Goal: Task Accomplishment & Management: Complete application form

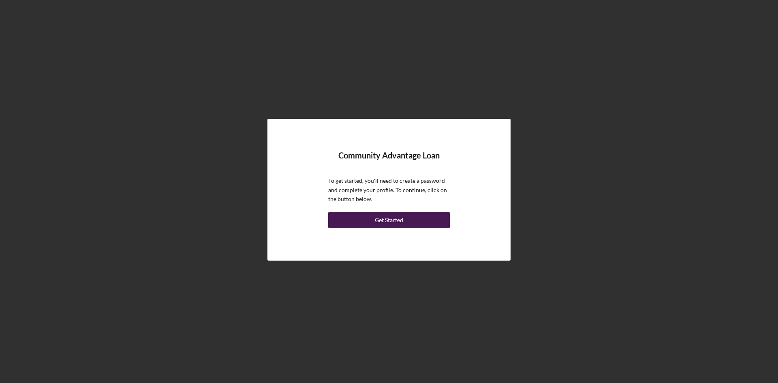
click at [390, 219] on div "Get Started" at bounding box center [389, 220] width 28 height 16
click at [388, 216] on div "Get Started" at bounding box center [389, 220] width 28 height 16
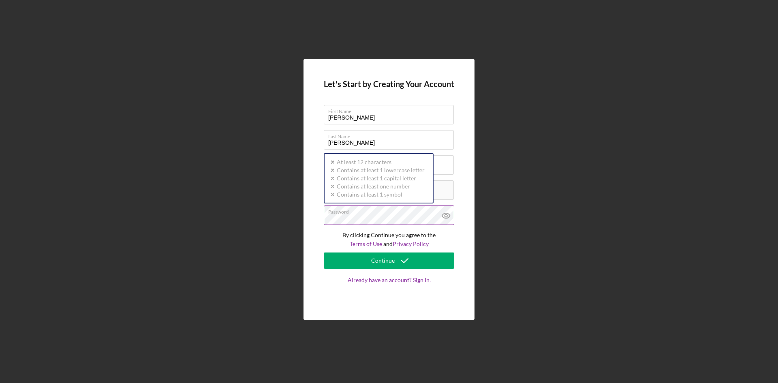
click at [373, 213] on div "Password Icon/icon-validation-no At least 12 characters Icon/icon-validation-no…" at bounding box center [389, 215] width 130 height 20
click at [231, 151] on div "Let's Start by Creating Your Account First Name KENNETH Last Name CUEVAS Busine…" at bounding box center [389, 189] width 770 height 379
click at [334, 226] on form "Let's Start by Creating Your Account First Name KENNETH Last Name CUEVAS Busine…" at bounding box center [389, 189] width 130 height 220
click at [601, 169] on div "Let's Start by Creating Your Account First Name KENNETH Last Name CUEVAS Busine…" at bounding box center [389, 189] width 770 height 379
click at [450, 215] on icon at bounding box center [446, 215] width 8 height 5
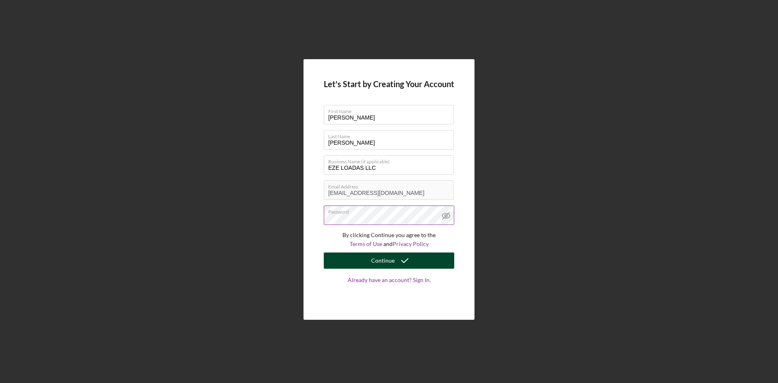
click at [393, 263] on div "Continue" at bounding box center [382, 260] width 23 height 16
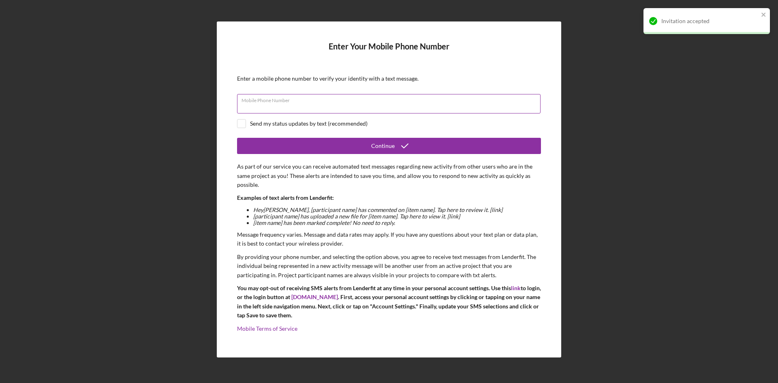
click at [263, 99] on div "Mobile Phone Number" at bounding box center [389, 104] width 304 height 20
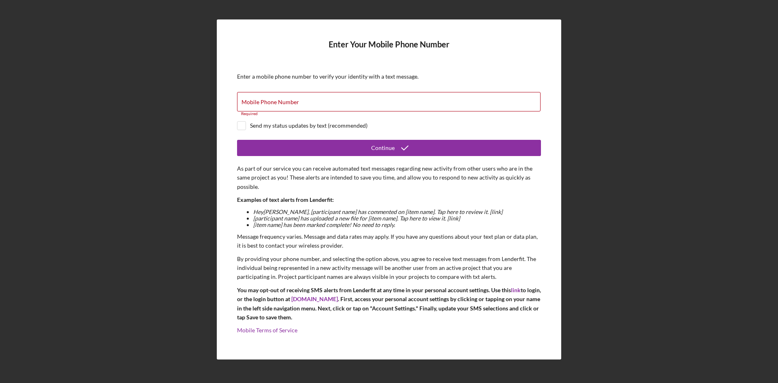
click at [187, 141] on div "Enter Your Mobile Phone Number Enter a mobile phone number to verify your ident…" at bounding box center [389, 189] width 770 height 379
click at [322, 100] on div "Mobile Phone Number Required" at bounding box center [389, 104] width 304 height 24
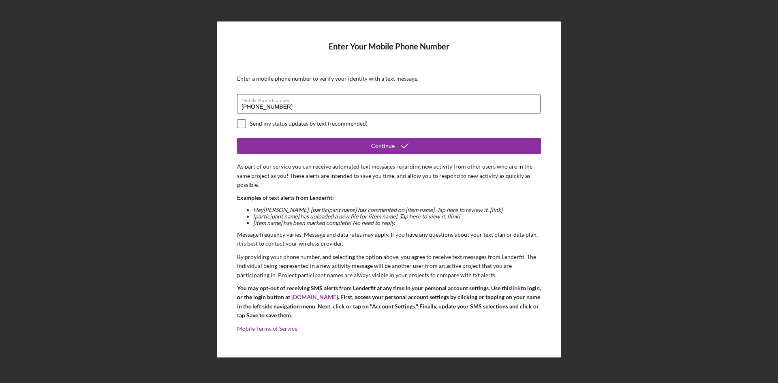
type input "(212) 304-0004"
click at [242, 122] on input "checkbox" at bounding box center [241, 123] width 8 height 8
checkbox input "true"
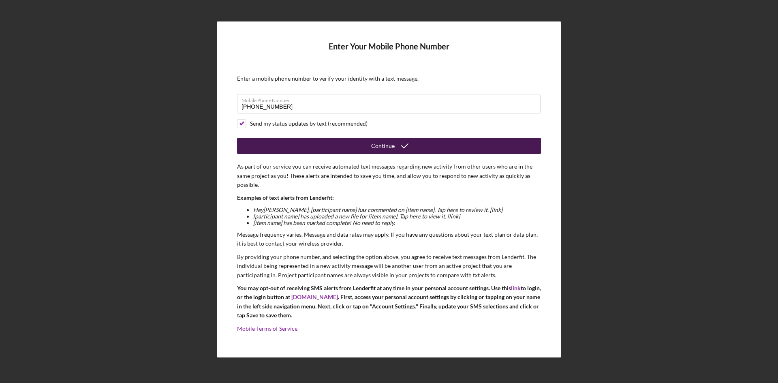
click at [337, 146] on button "Continue" at bounding box center [389, 146] width 304 height 16
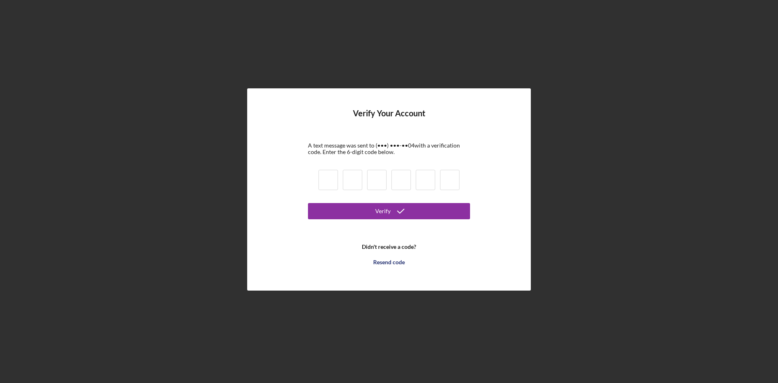
click at [324, 179] on input at bounding box center [327, 180] width 19 height 20
type input "0"
type input "8"
type input "0"
type input "3"
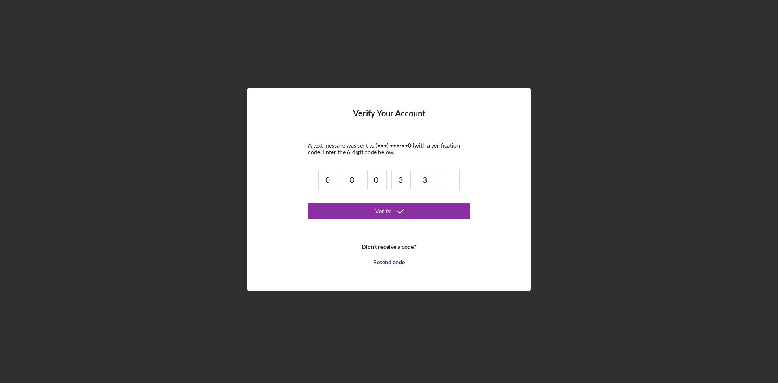
type input "3"
type input "8"
click at [354, 203] on button "Verify" at bounding box center [389, 211] width 162 height 16
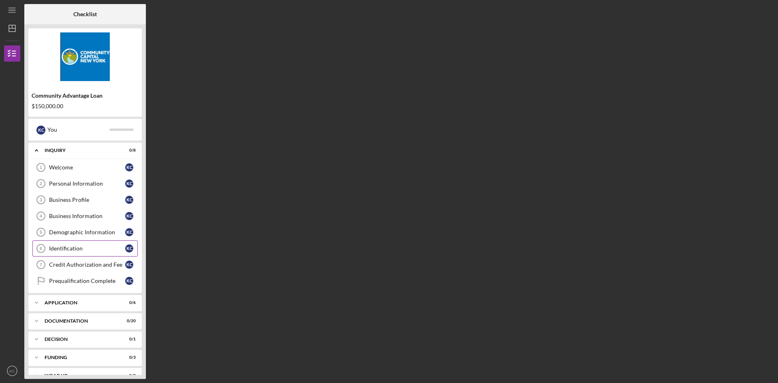
click at [68, 248] on div "Identification" at bounding box center [87, 248] width 76 height 6
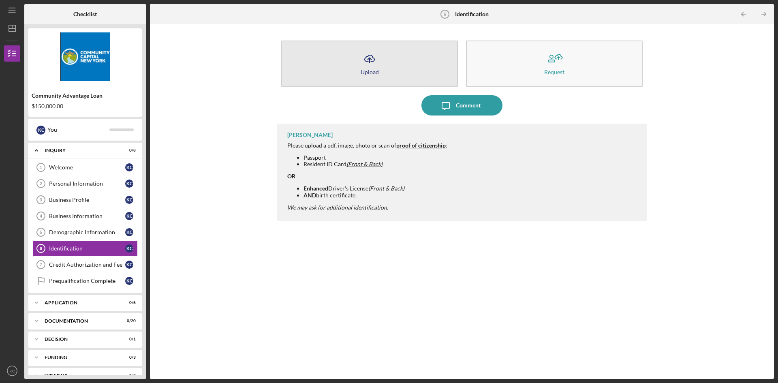
click at [372, 62] on icon "Icon/Upload" at bounding box center [369, 59] width 20 height 20
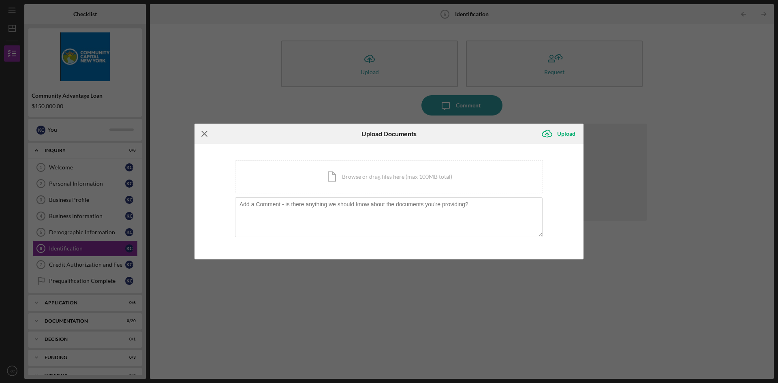
click at [201, 132] on icon "Icon/Menu Close" at bounding box center [204, 134] width 20 height 20
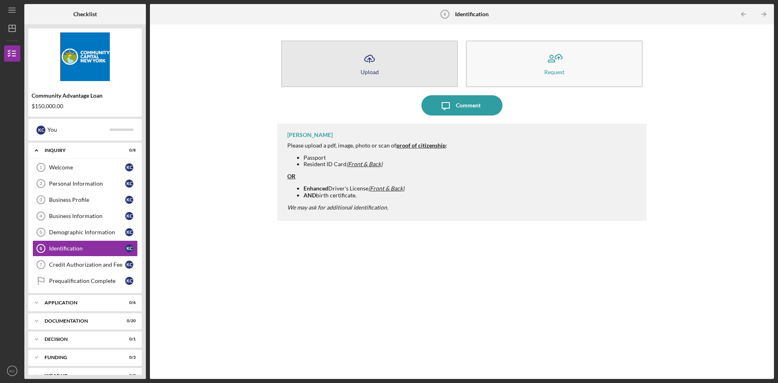
click at [389, 64] on button "Icon/Upload Upload" at bounding box center [369, 64] width 177 height 47
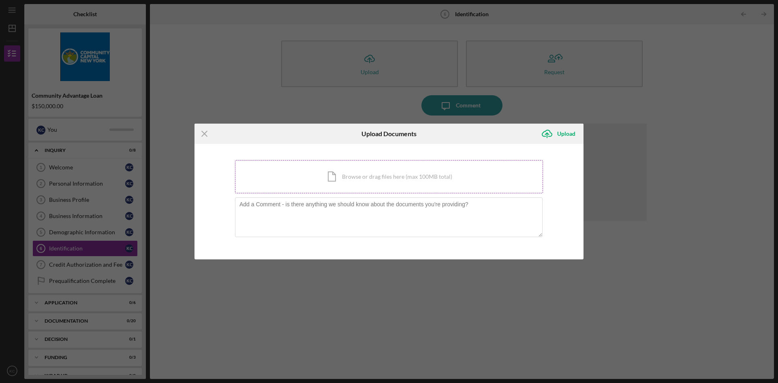
click at [342, 173] on div "Icon/Document Browse or drag files here (max 100MB total) Tap to choose files o…" at bounding box center [389, 176] width 308 height 33
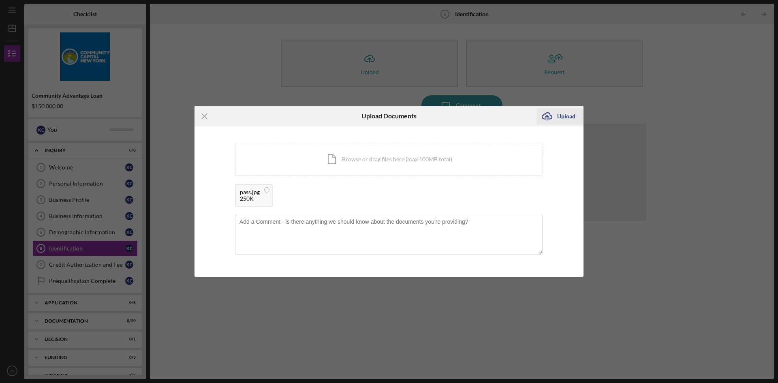
click at [569, 118] on div "Upload" at bounding box center [566, 116] width 18 height 16
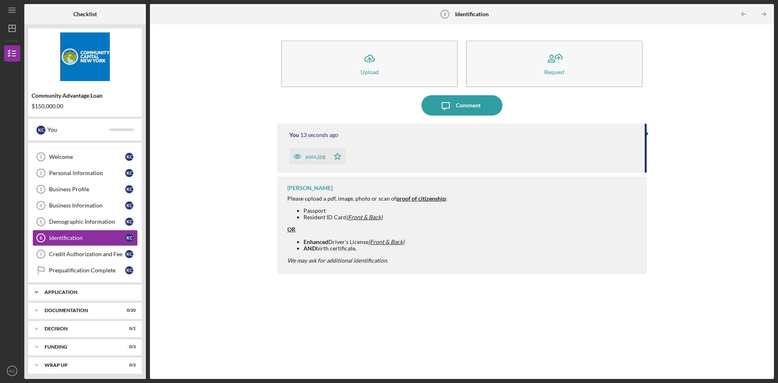
scroll to position [13, 0]
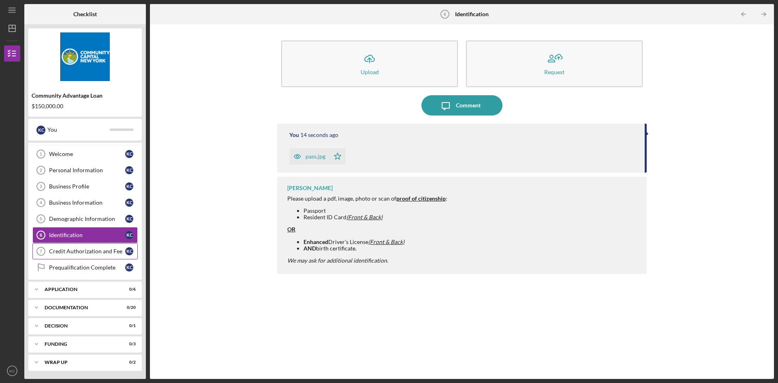
click at [90, 254] on div "Credit Authorization and Fee" at bounding box center [87, 251] width 76 height 6
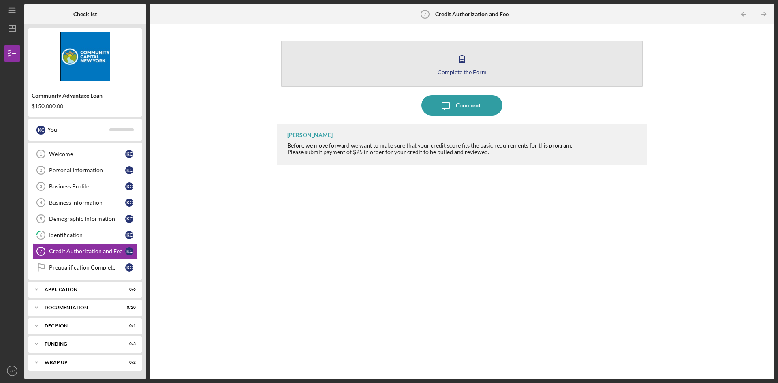
click at [464, 69] on div "Complete the Form" at bounding box center [461, 72] width 49 height 6
click at [469, 63] on icon "button" at bounding box center [462, 59] width 20 height 20
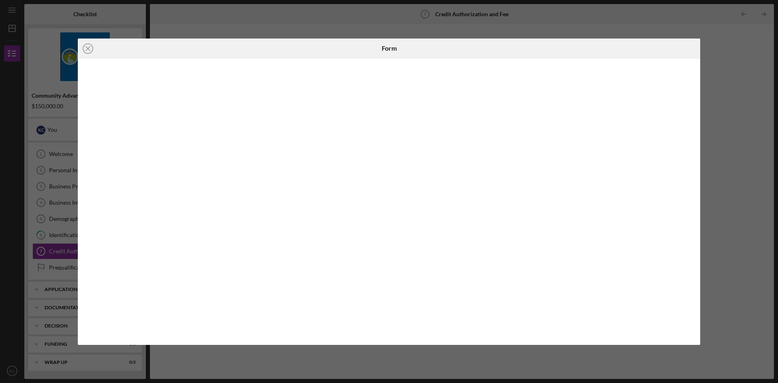
click at [237, 6] on div "Icon/Close Form" at bounding box center [389, 191] width 778 height 383
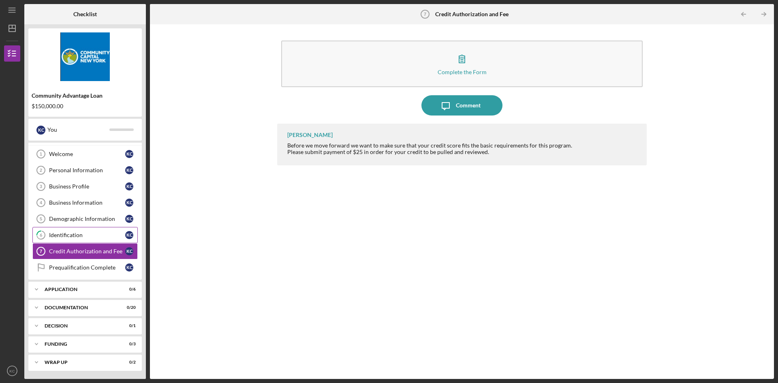
click at [65, 238] on div "Identification" at bounding box center [87, 235] width 76 height 6
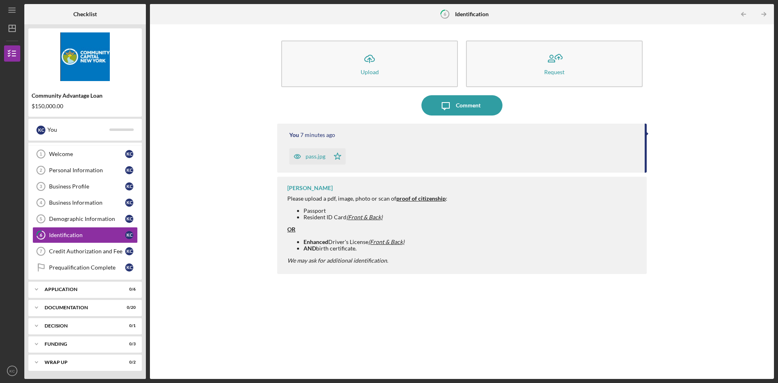
click at [305, 160] on icon "button" at bounding box center [297, 156] width 16 height 16
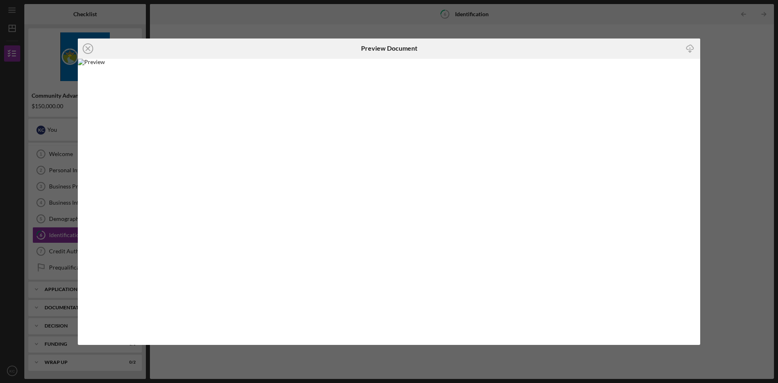
click at [625, 28] on div "Icon/Close Preview Document Icon/Download" at bounding box center [389, 191] width 778 height 383
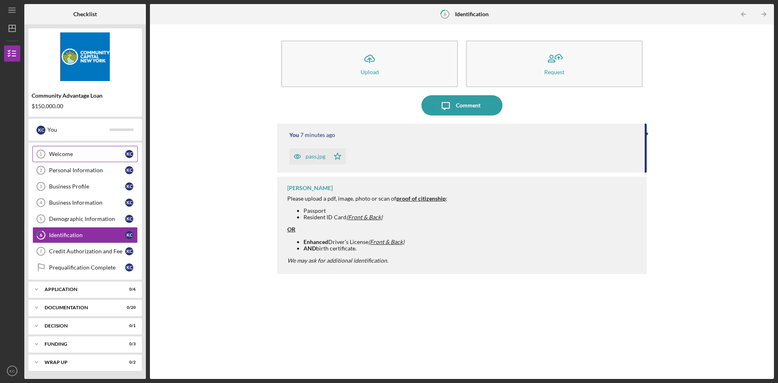
click at [81, 151] on div "Welcome" at bounding box center [87, 154] width 76 height 6
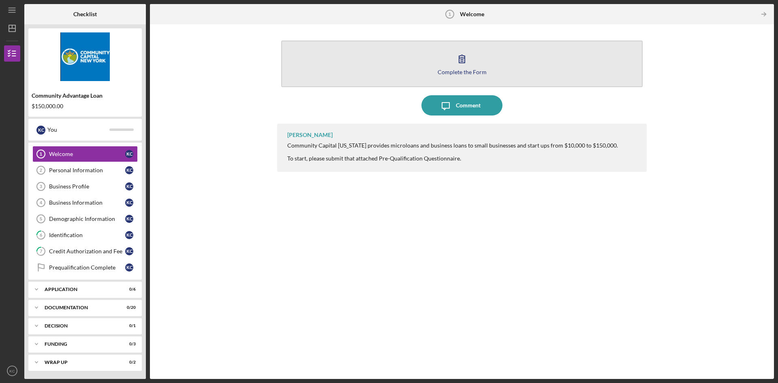
click at [456, 77] on button "Complete the Form Form" at bounding box center [461, 64] width 361 height 47
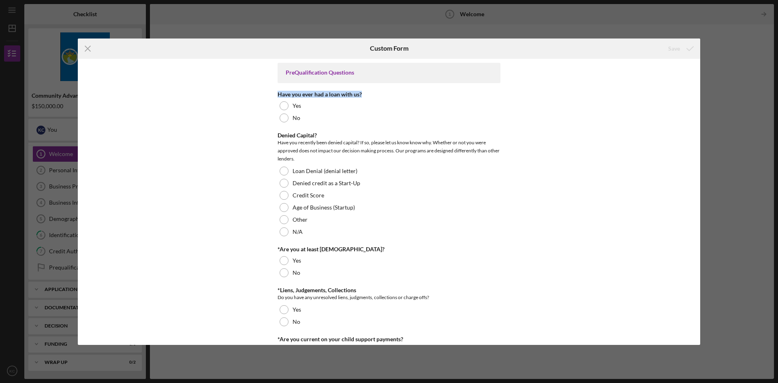
drag, startPoint x: 277, startPoint y: 94, endPoint x: 461, endPoint y: 83, distance: 185.0
click at [461, 83] on div "PreQualification Questions Have you ever had a loan with us? Yes No Denied Capi…" at bounding box center [388, 365] width 223 height 604
click at [278, 95] on div "Have you ever had a loan with us?" at bounding box center [388, 94] width 223 height 6
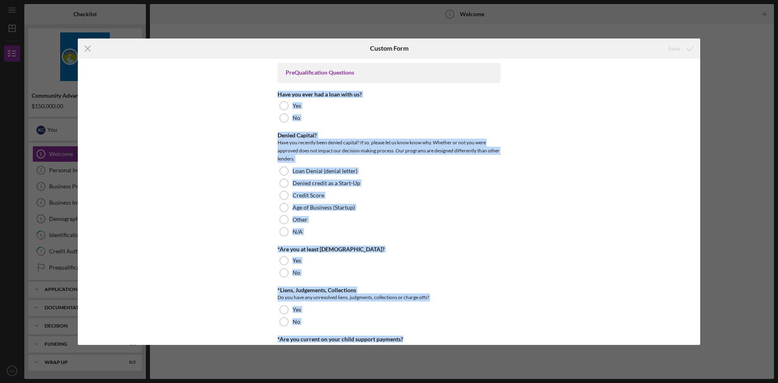
drag, startPoint x: 275, startPoint y: 94, endPoint x: 436, endPoint y: 331, distance: 285.8
click at [436, 331] on div "PreQualification Questions Have you ever had a loan with us? Yes No Denied Capi…" at bounding box center [389, 202] width 622 height 286
copy div "Have you ever had a loan with us? Yes No Denied Capital? Have you recently been…"
click at [707, 177] on div "Icon/Menu Close Custom Form Save PreQualification Questions Have you ever had a…" at bounding box center [389, 191] width 778 height 383
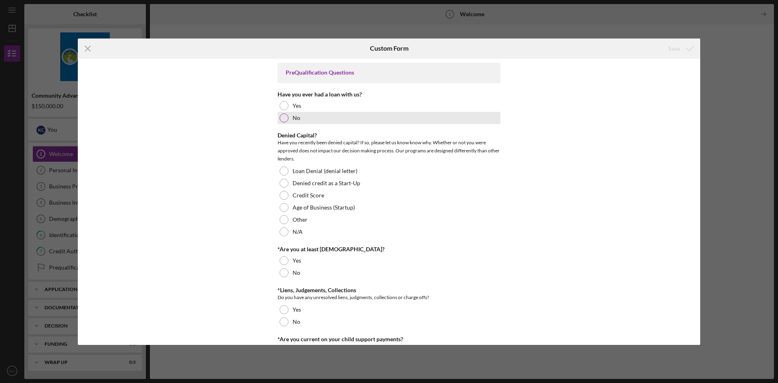
click at [279, 116] on div at bounding box center [283, 117] width 9 height 9
click at [279, 229] on div at bounding box center [283, 231] width 9 height 9
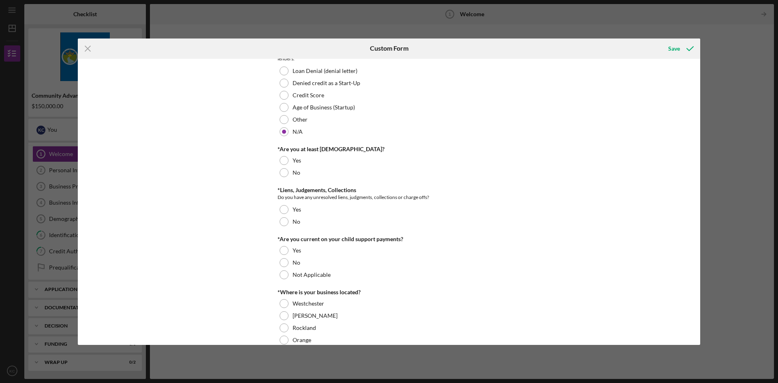
scroll to position [122, 0]
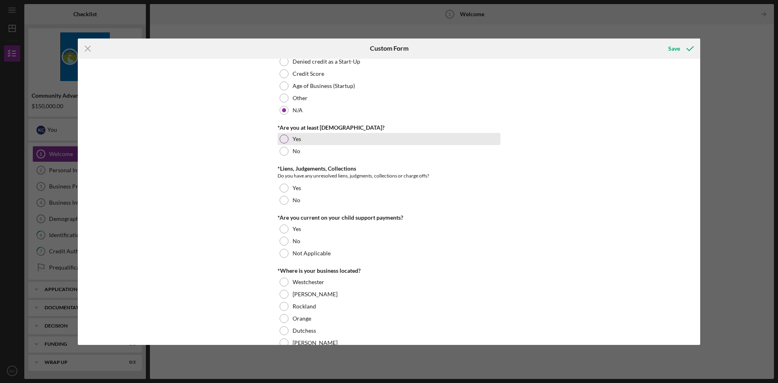
click at [282, 137] on div at bounding box center [283, 138] width 9 height 9
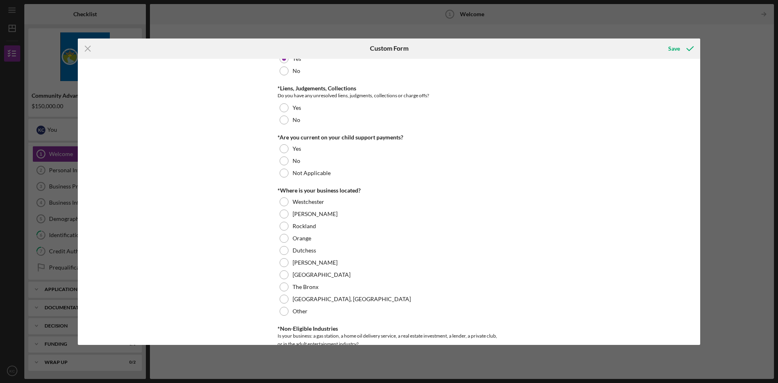
scroll to position [203, 0]
click at [284, 118] on div at bounding box center [283, 119] width 9 height 9
click at [282, 173] on div at bounding box center [283, 172] width 9 height 9
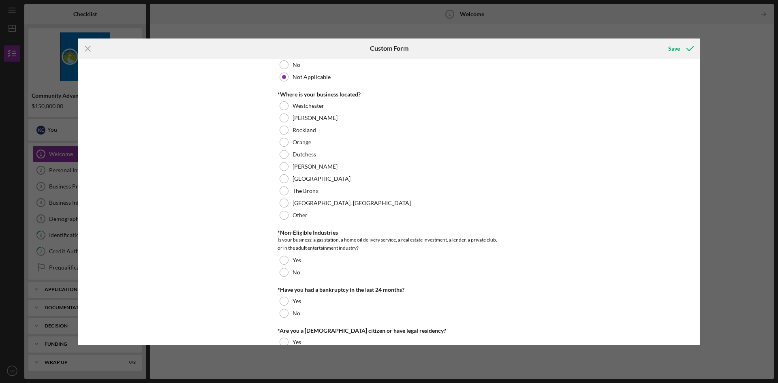
scroll to position [284, 0]
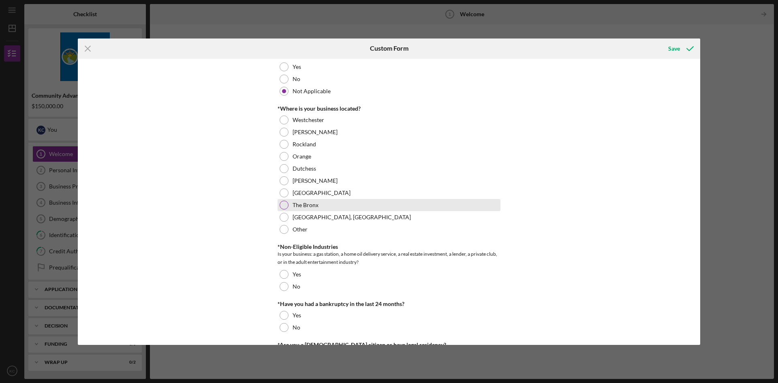
click at [282, 203] on div at bounding box center [283, 204] width 9 height 9
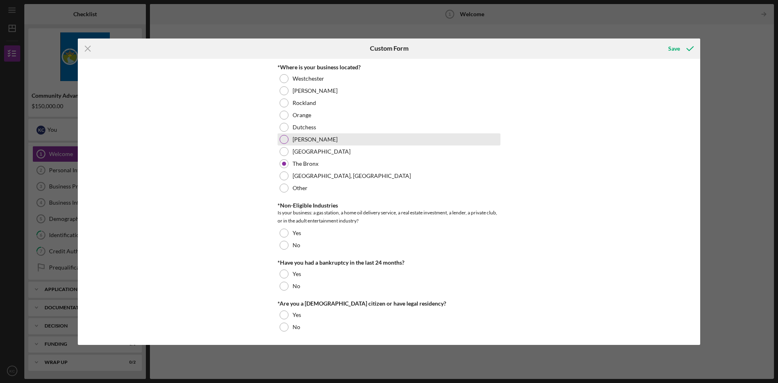
scroll to position [325, 0]
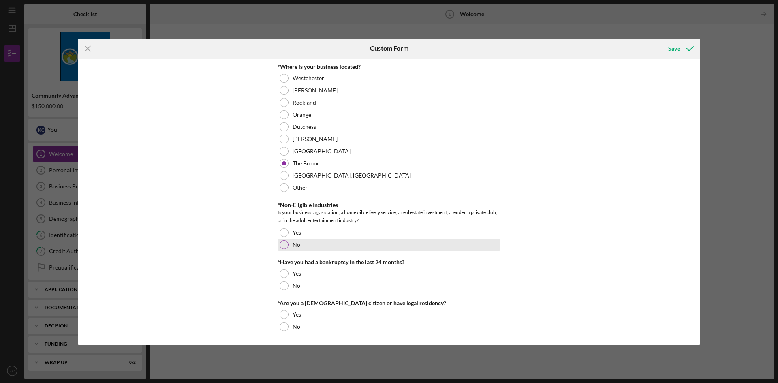
click at [280, 245] on div at bounding box center [283, 244] width 9 height 9
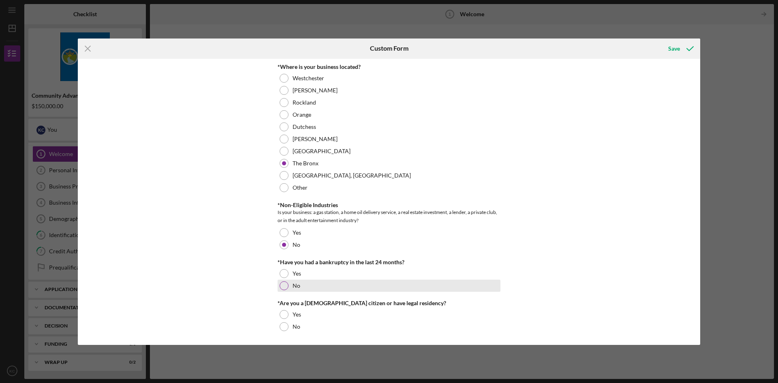
click at [286, 288] on div at bounding box center [283, 285] width 9 height 9
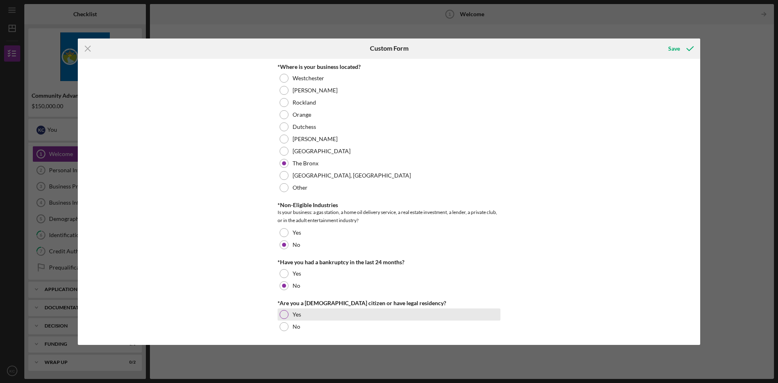
click at [283, 314] on div at bounding box center [283, 314] width 9 height 9
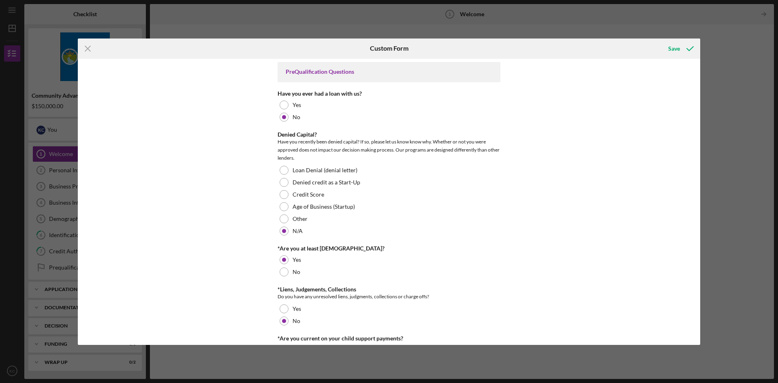
scroll to position [0, 0]
click at [670, 45] on div "Save" at bounding box center [674, 49] width 12 height 16
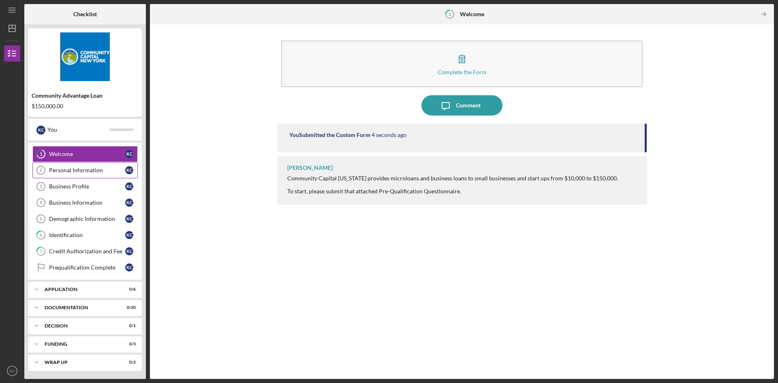
click at [78, 173] on div "Personal Information" at bounding box center [87, 170] width 76 height 6
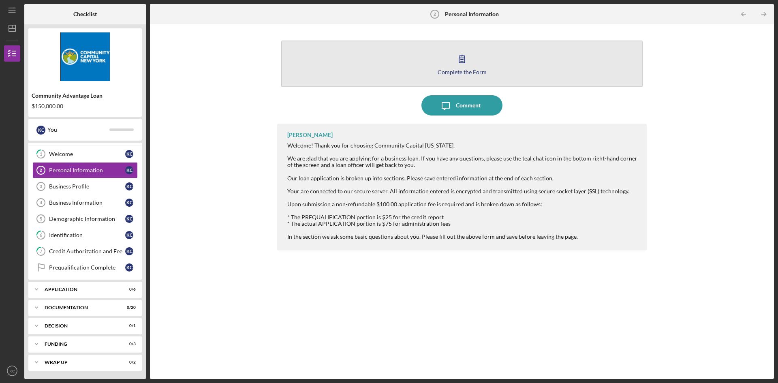
click at [449, 70] on div "Complete the Form" at bounding box center [461, 72] width 49 height 6
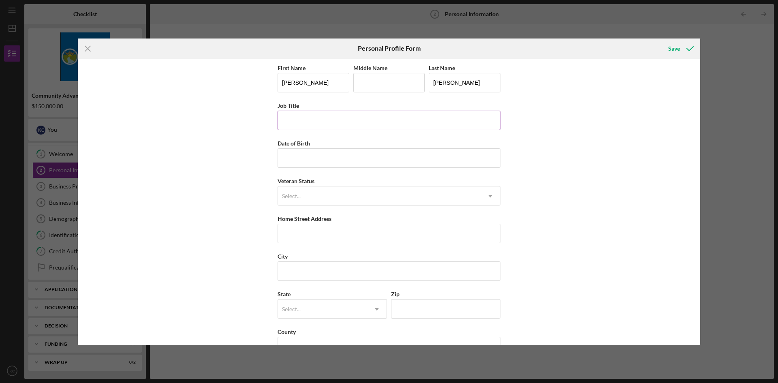
click at [341, 118] on input "Job Title" at bounding box center [388, 120] width 223 height 19
type input "OWNER"
click at [346, 160] on input "Date of Birth" at bounding box center [388, 157] width 223 height 19
type input "07/09/2002"
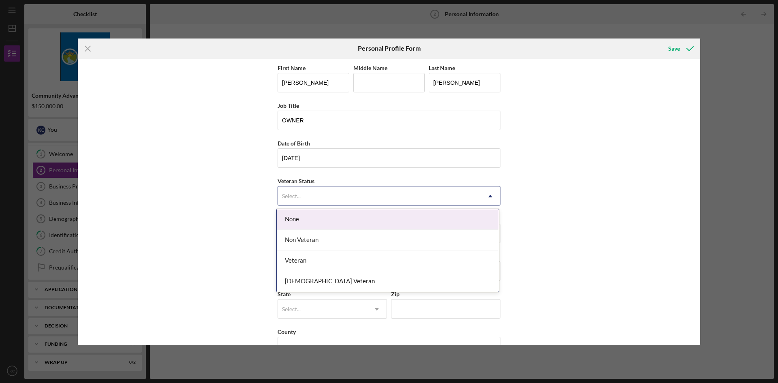
click at [345, 196] on div "Select..." at bounding box center [379, 196] width 203 height 19
click at [331, 221] on div "None" at bounding box center [388, 219] width 222 height 21
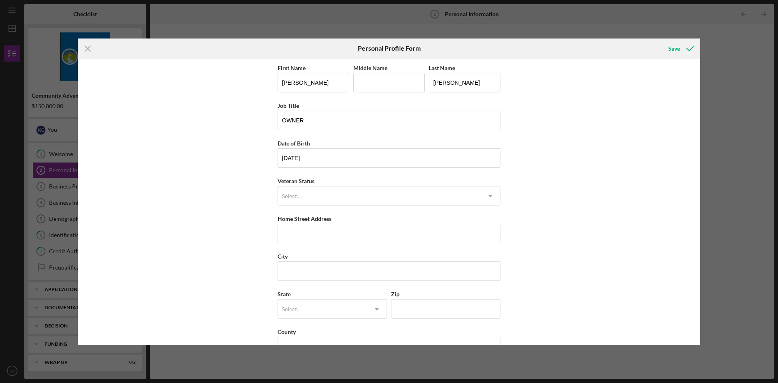
scroll to position [23, 0]
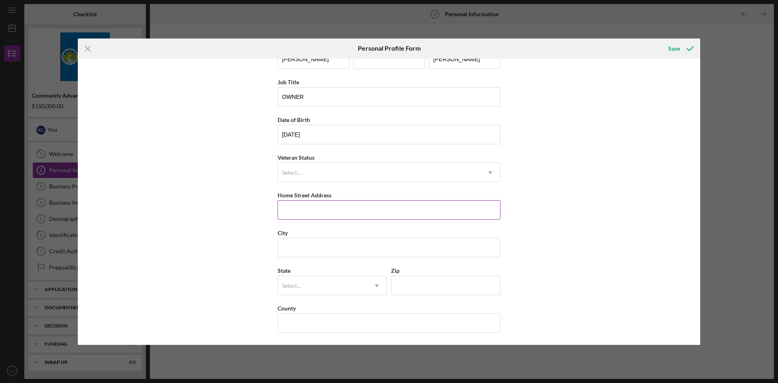
click at [342, 208] on input "Home Street Address" at bounding box center [388, 209] width 223 height 19
type input "13431 97TH AVENUE APT 2"
click at [339, 238] on input "City" at bounding box center [388, 247] width 223 height 19
type input "SOUTH RICHMOND HILL"
click at [337, 276] on div "Select..." at bounding box center [322, 285] width 89 height 19
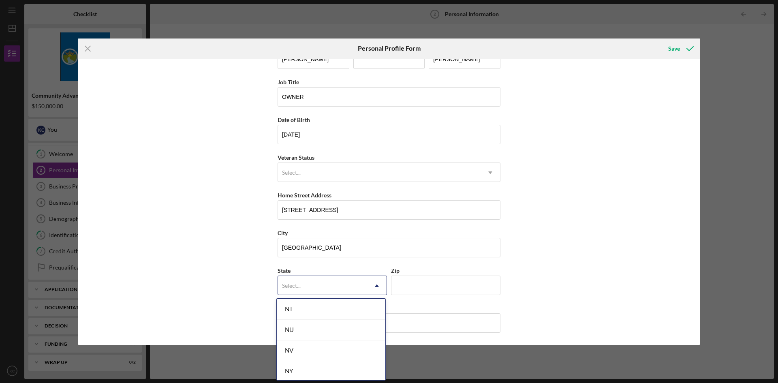
scroll to position [1013, 0]
click at [304, 348] on div "NY" at bounding box center [331, 349] width 109 height 21
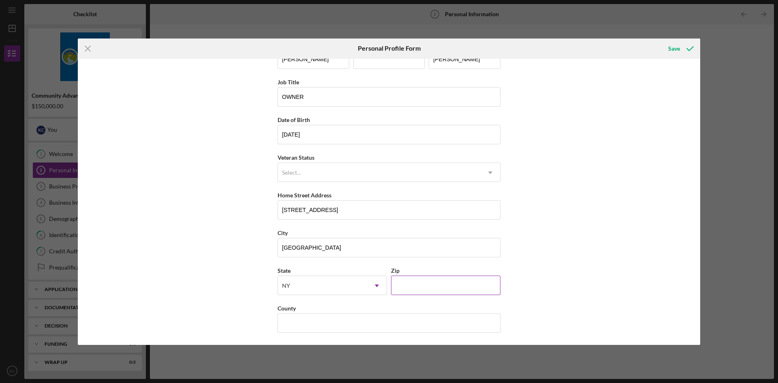
click at [401, 288] on input "Zip" at bounding box center [445, 284] width 109 height 19
type input "11419"
click at [384, 328] on input "County" at bounding box center [388, 322] width 223 height 19
type input "USA"
click at [729, 232] on div "Icon/Menu Close Personal Profile Form Save First Name KENNETH Middle Name Last …" at bounding box center [389, 191] width 778 height 383
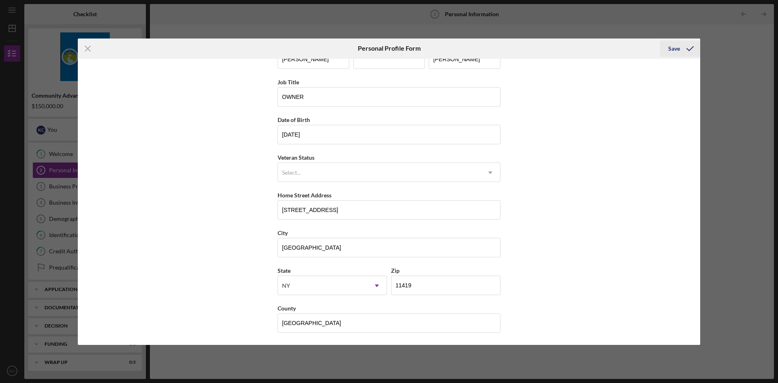
click at [668, 46] on button "Save" at bounding box center [680, 49] width 40 height 16
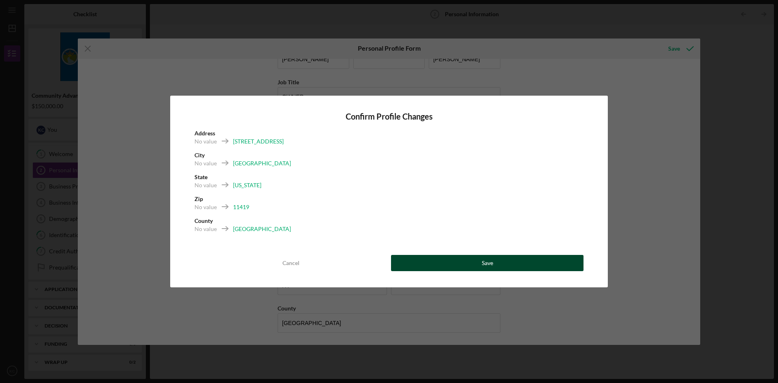
click at [482, 265] on div "Save" at bounding box center [487, 263] width 11 height 16
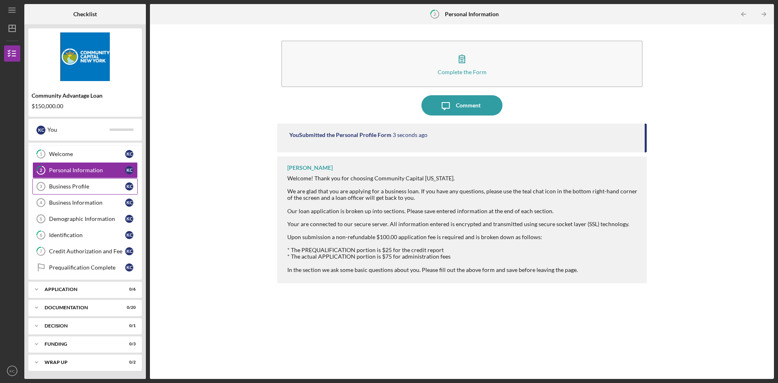
click at [62, 186] on div "Business Profile" at bounding box center [87, 186] width 76 height 6
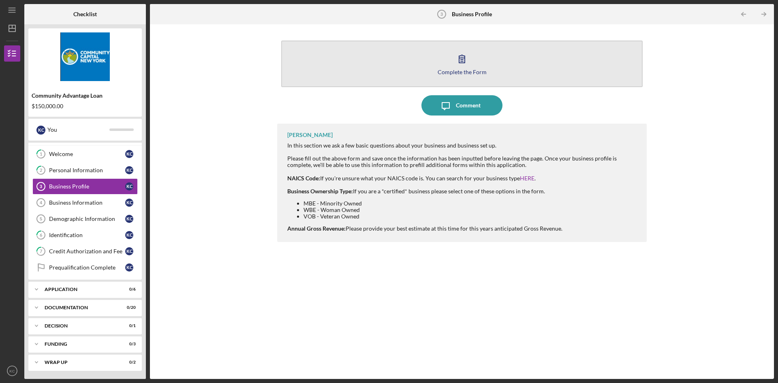
click at [459, 78] on button "Complete the Form Form" at bounding box center [461, 64] width 361 height 47
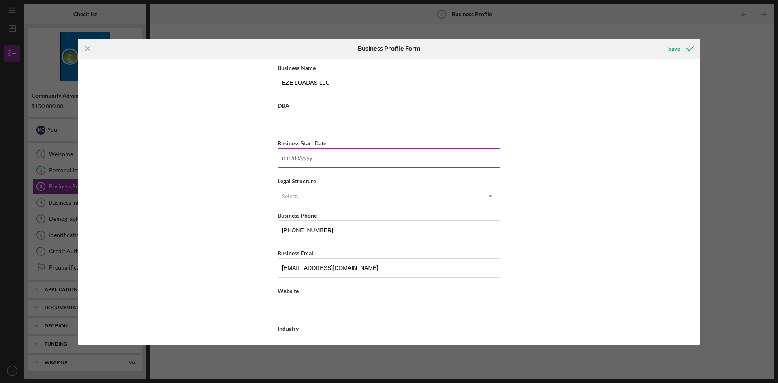
click at [314, 155] on input "Business Start Date" at bounding box center [388, 157] width 223 height 19
type input "10/17/2022"
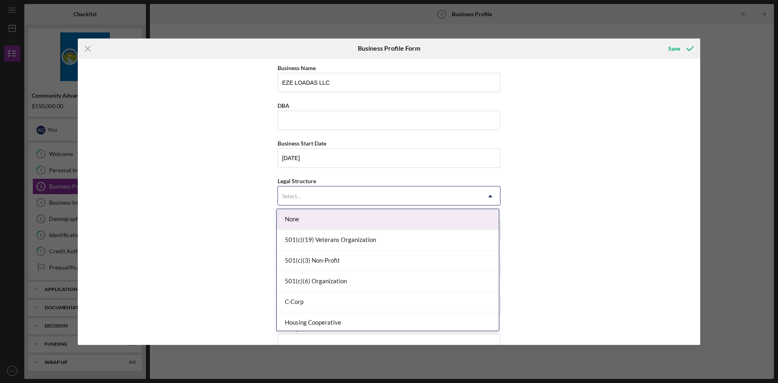
click at [318, 198] on div "Select..." at bounding box center [379, 196] width 203 height 19
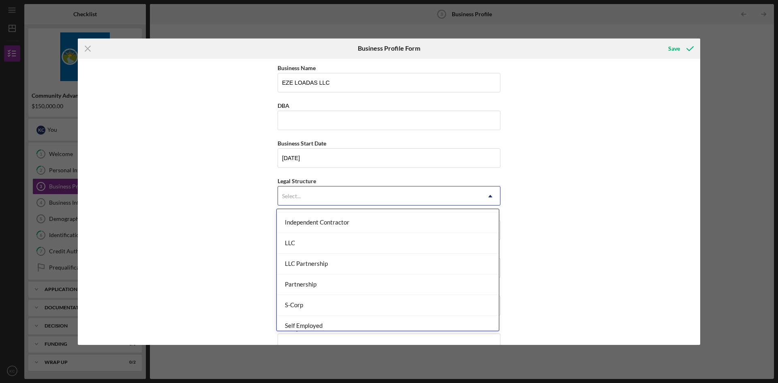
scroll to position [122, 0]
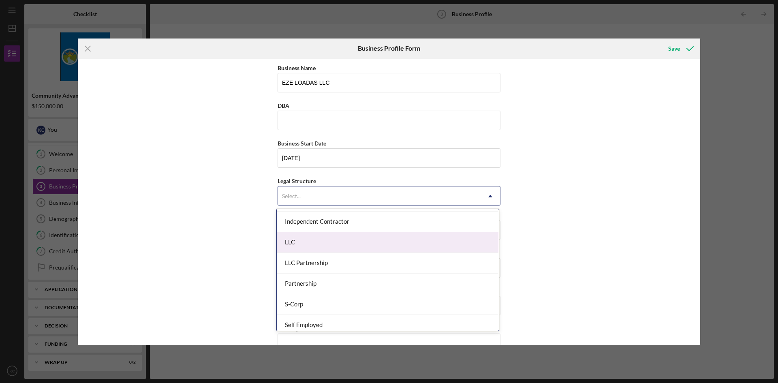
click at [319, 238] on div "LLC" at bounding box center [388, 242] width 222 height 21
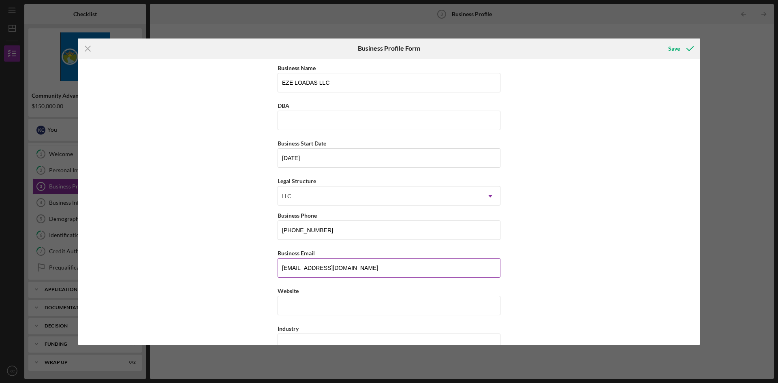
scroll to position [41, 0]
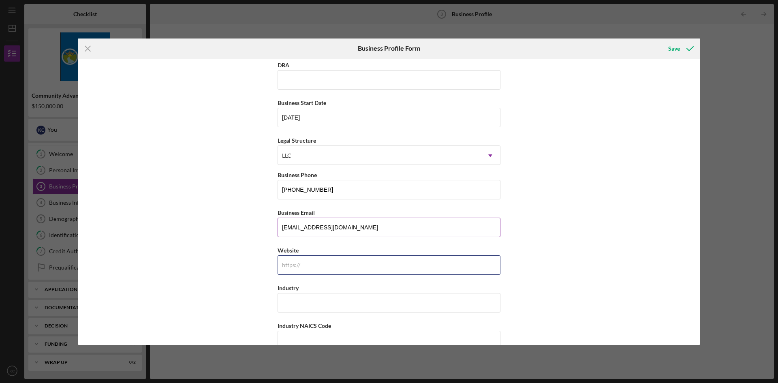
click at [351, 261] on input "Website" at bounding box center [388, 264] width 223 height 19
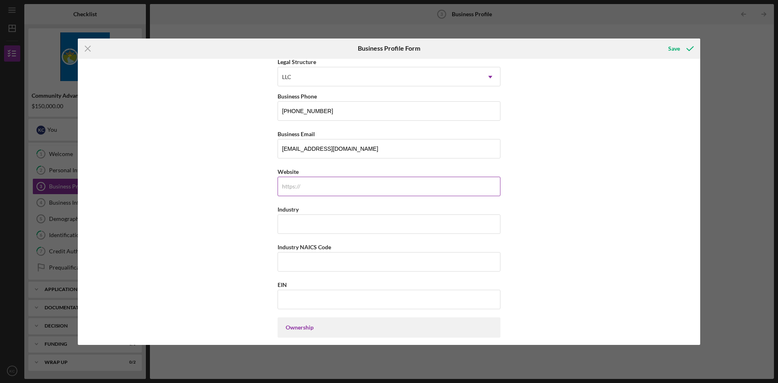
scroll to position [162, 0]
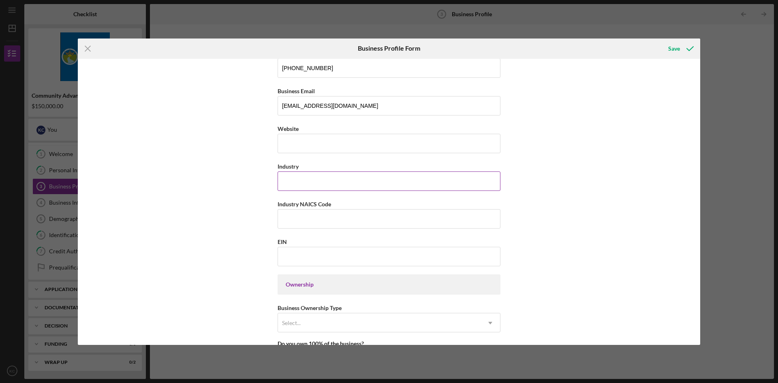
click at [338, 179] on input "Industry" at bounding box center [388, 180] width 223 height 19
type input "TRANSPORTATION"
click at [332, 222] on input "Industry NAICS Code" at bounding box center [388, 218] width 223 height 19
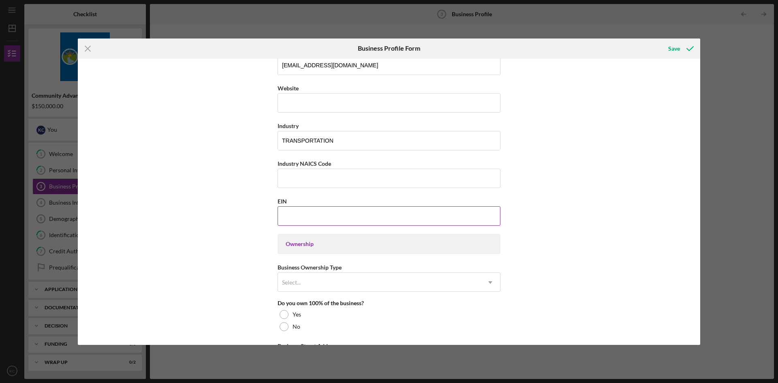
click at [321, 223] on input "EIN" at bounding box center [388, 215] width 223 height 19
type input "92-0708288"
click at [316, 179] on input "Industry NAICS Code" at bounding box center [388, 177] width 223 height 19
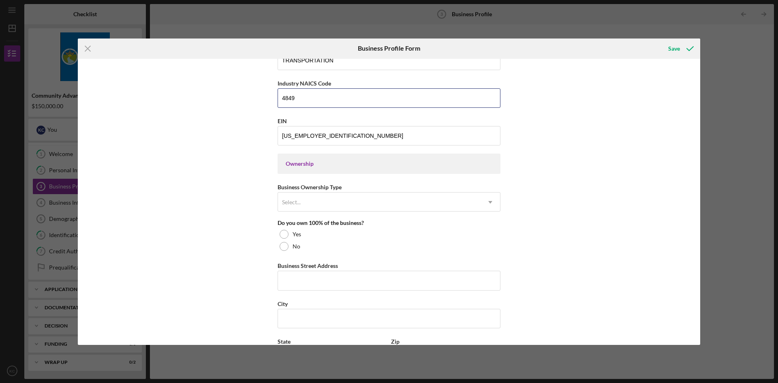
scroll to position [284, 0]
type input "4849"
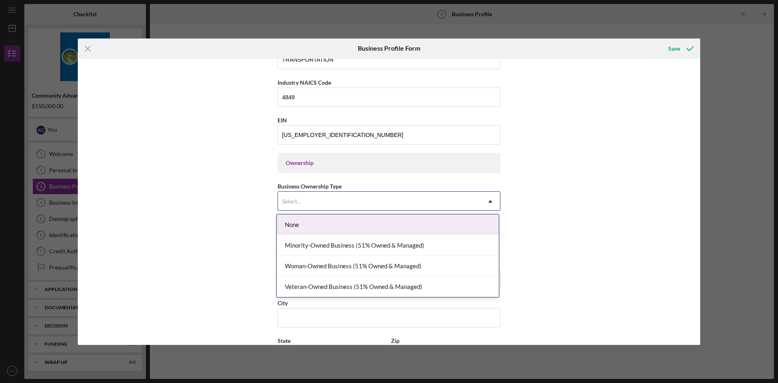
click at [350, 203] on div "Select..." at bounding box center [379, 201] width 203 height 19
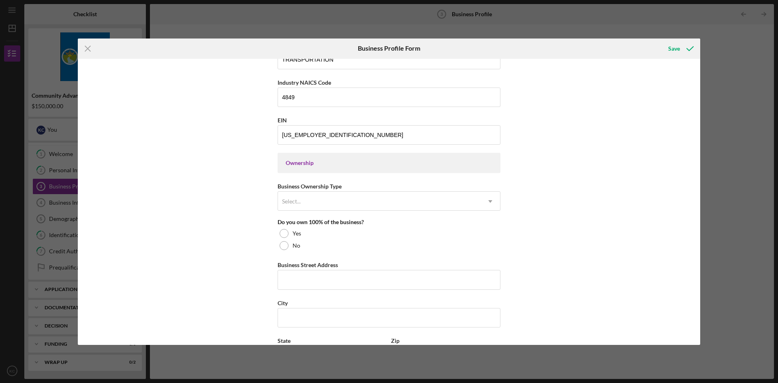
click at [389, 180] on div "Business Name EZE LOADAS LLC DBA Business Start Date 10/17/2022 Legal Structure…" at bounding box center [388, 189] width 223 height 820
click at [397, 165] on div "Ownership" at bounding box center [389, 163] width 207 height 6
click at [381, 200] on div "Select..." at bounding box center [379, 201] width 203 height 19
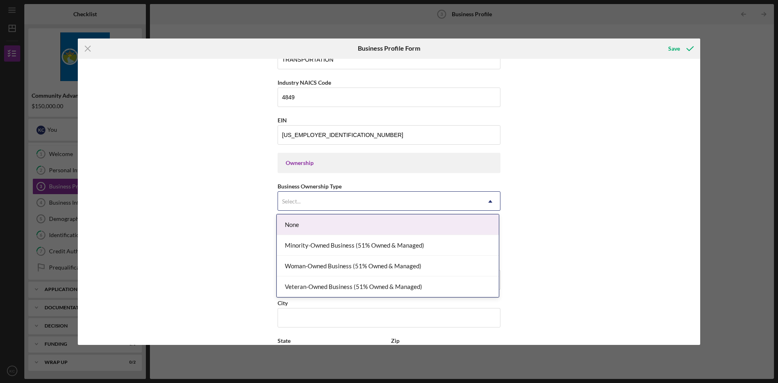
click at [575, 209] on div "Business Name EZE LOADAS LLC DBA Business Start Date 10/17/2022 Legal Structure…" at bounding box center [389, 202] width 622 height 286
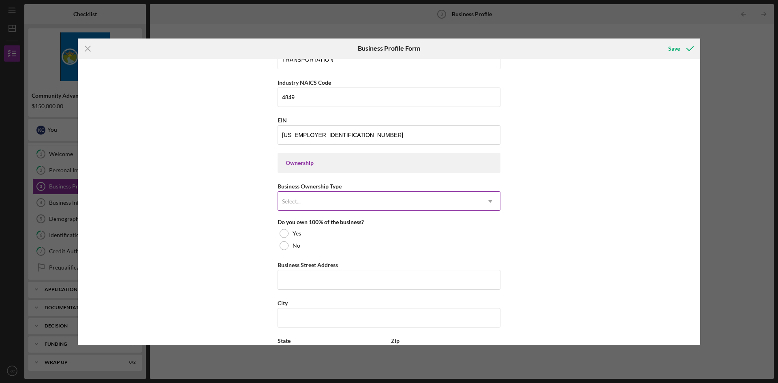
click at [383, 203] on div "Select..." at bounding box center [379, 201] width 203 height 19
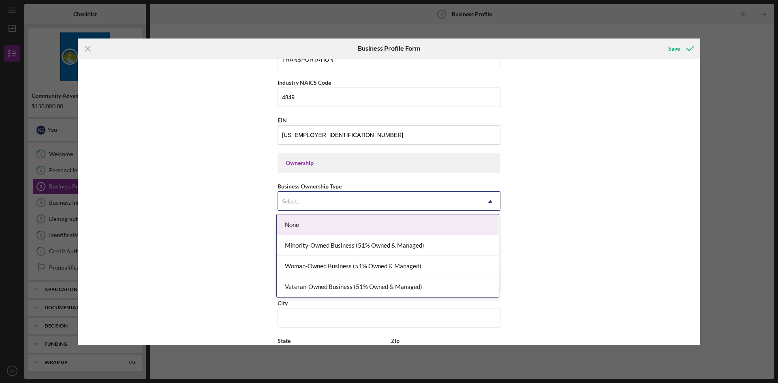
click at [321, 229] on div "None" at bounding box center [388, 224] width 222 height 21
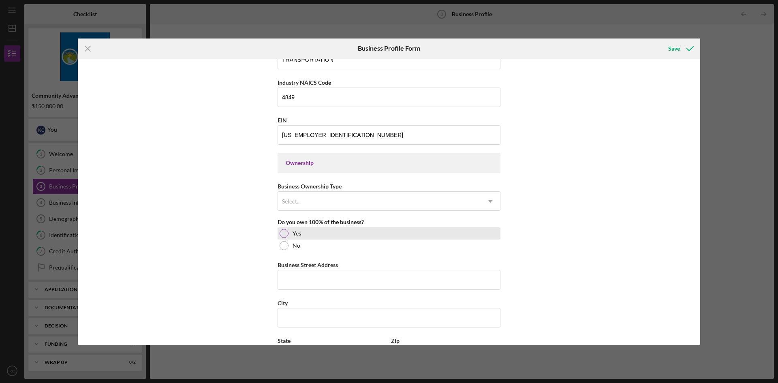
click at [285, 231] on div at bounding box center [283, 233] width 9 height 9
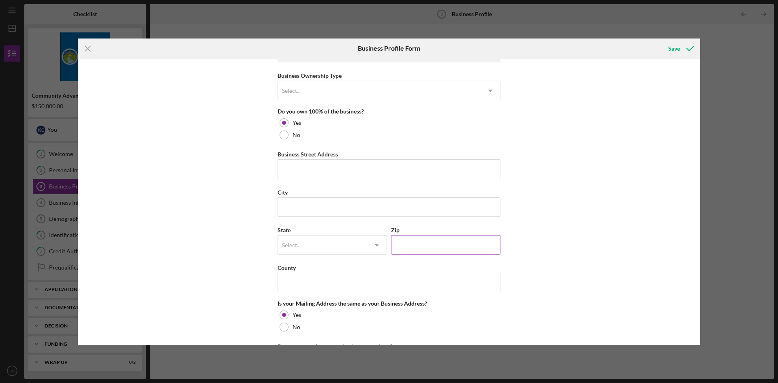
scroll to position [405, 0]
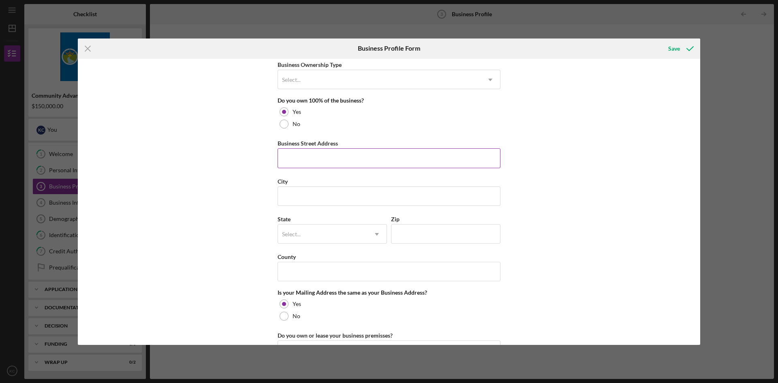
click at [384, 164] on input "Business Street Address" at bounding box center [388, 157] width 223 height 19
type input "13431 97TH AVENUE APT 2"
click at [373, 189] on input "City" at bounding box center [388, 195] width 223 height 19
type input "SOUTH RICHMOND HILL"
click at [373, 234] on icon "Icon/Dropdown Arrow" at bounding box center [376, 233] width 19 height 19
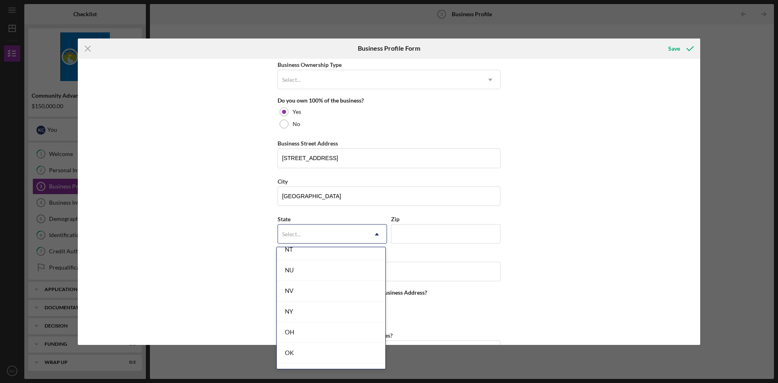
scroll to position [1013, 0]
click at [328, 295] on div "NY" at bounding box center [331, 298] width 109 height 21
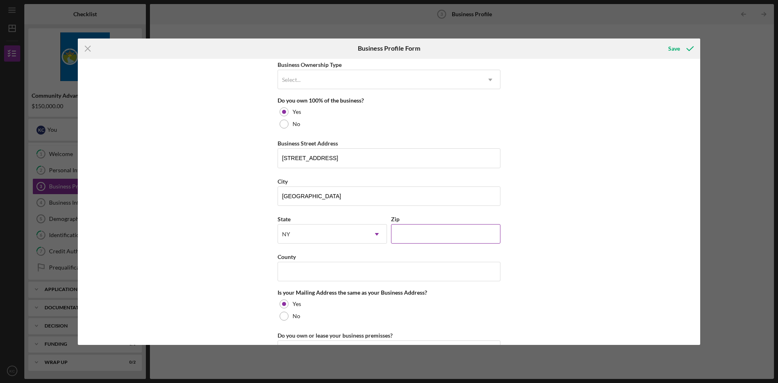
click at [410, 233] on input "Zip" at bounding box center [445, 233] width 109 height 19
type input "11419"
click at [390, 277] on input "County" at bounding box center [388, 271] width 223 height 19
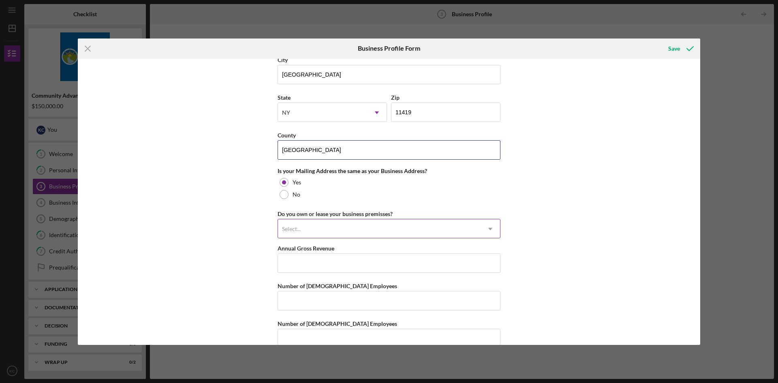
type input "USA"
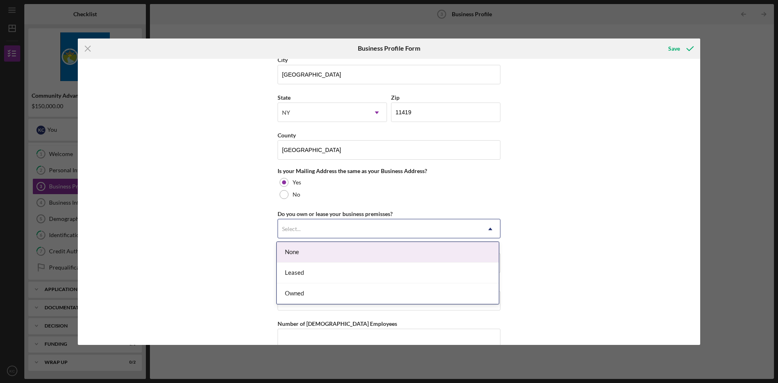
click at [317, 234] on div "Select..." at bounding box center [379, 229] width 203 height 19
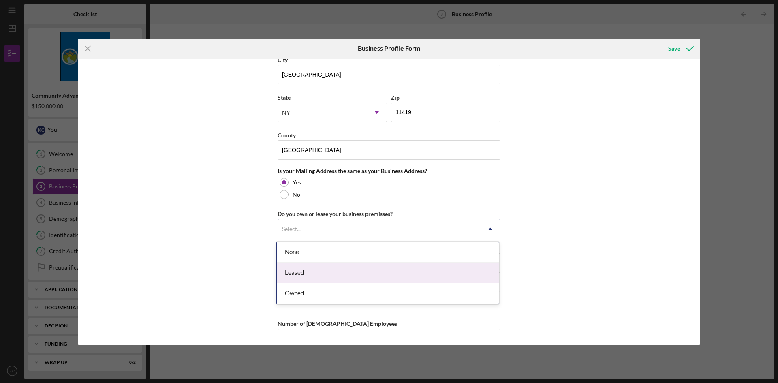
click at [311, 270] on div "Leased" at bounding box center [388, 272] width 222 height 21
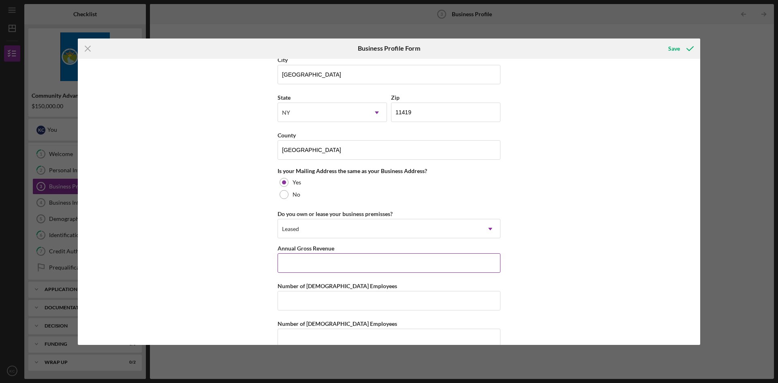
click at [374, 259] on input "Annual Gross Revenue" at bounding box center [388, 262] width 223 height 19
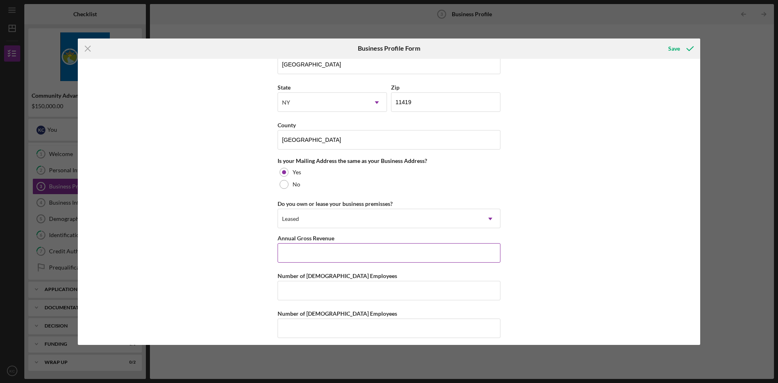
scroll to position [542, 0]
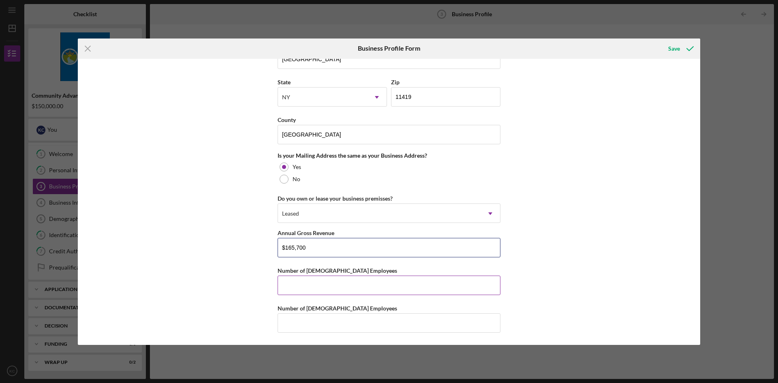
type input "$165,700"
click at [378, 281] on input "Number of Full-Time Employees" at bounding box center [388, 284] width 223 height 19
type input "1"
click at [348, 323] on input "Number of Part-Time Employees" at bounding box center [388, 322] width 223 height 19
type input "3"
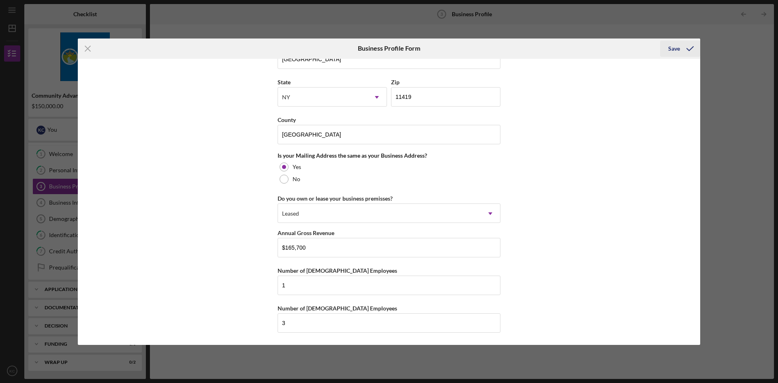
click at [677, 50] on div "Save" at bounding box center [674, 49] width 12 height 16
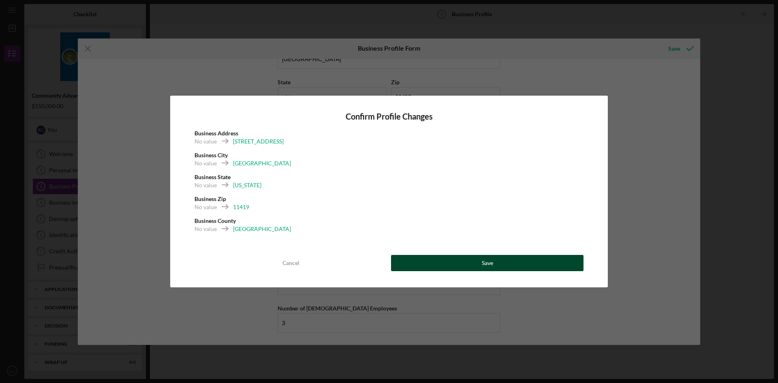
click at [512, 262] on button "Save" at bounding box center [487, 263] width 192 height 16
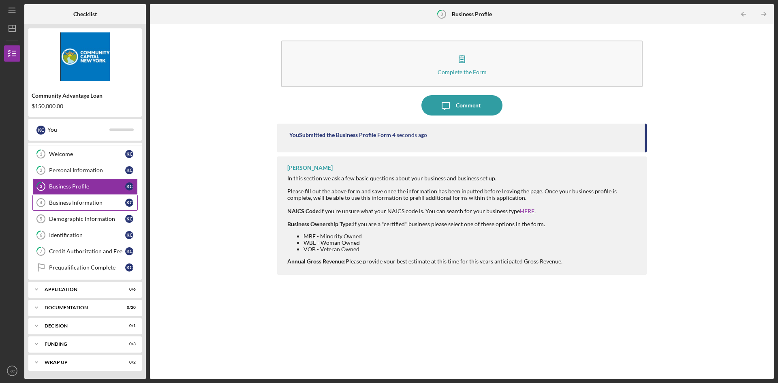
click at [73, 203] on div "Business Information" at bounding box center [87, 202] width 76 height 6
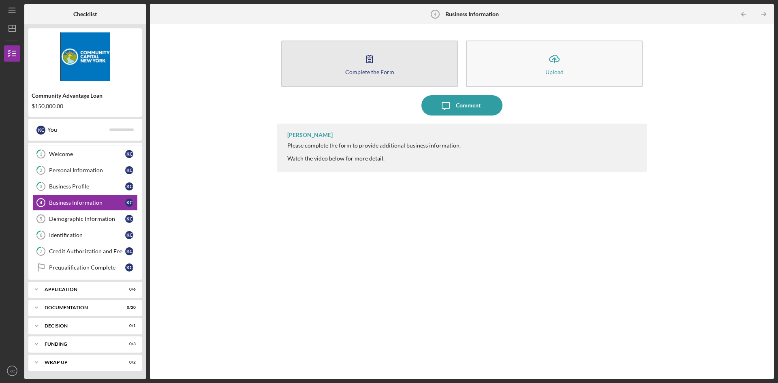
click at [399, 71] on button "Complete the Form Form" at bounding box center [369, 64] width 177 height 47
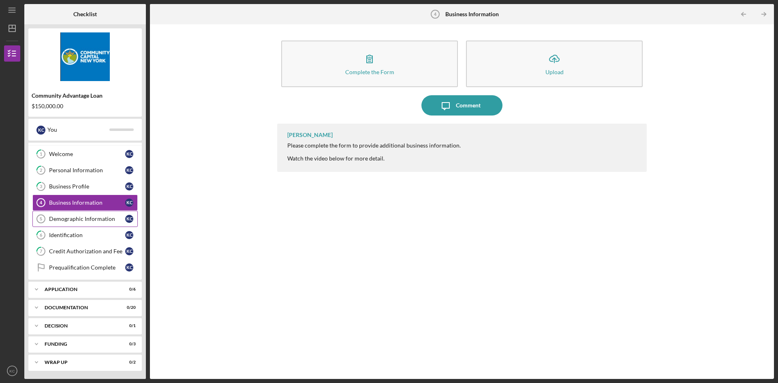
click at [89, 219] on div "Demographic Information" at bounding box center [87, 218] width 76 height 6
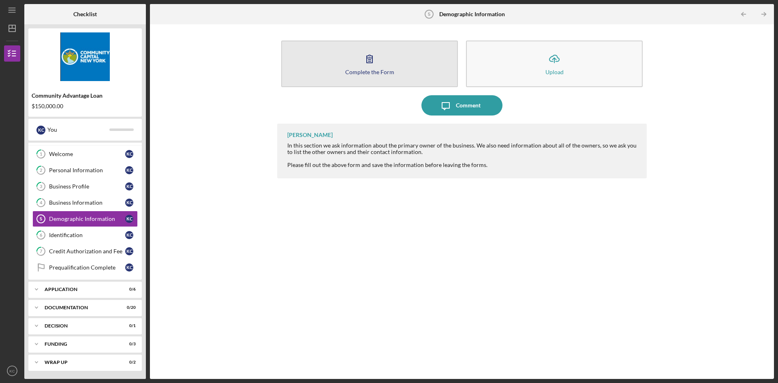
click at [366, 60] on icon "button" at bounding box center [369, 59] width 20 height 20
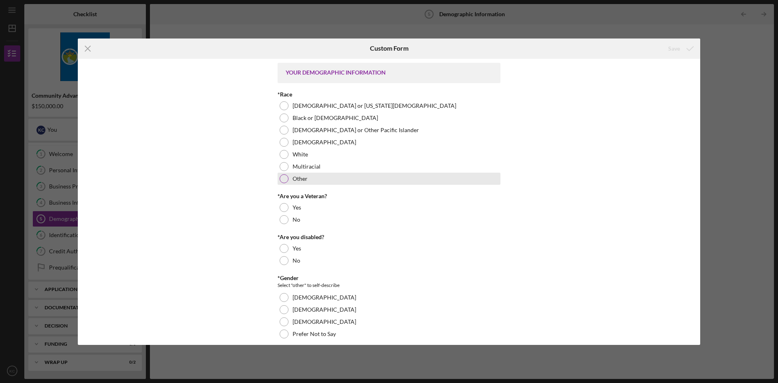
click at [277, 179] on div "Other" at bounding box center [388, 179] width 223 height 12
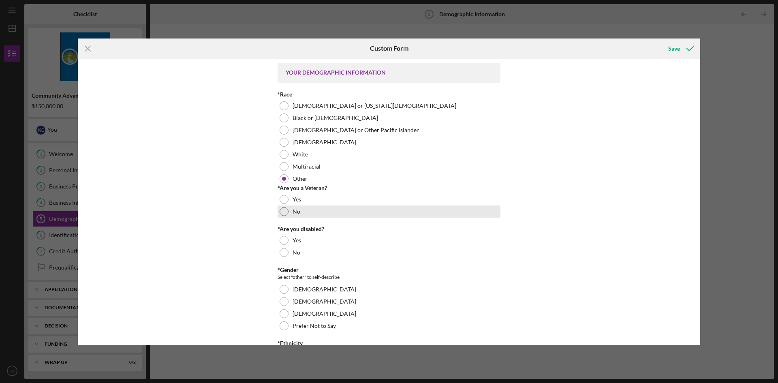
click at [282, 211] on div at bounding box center [283, 211] width 9 height 9
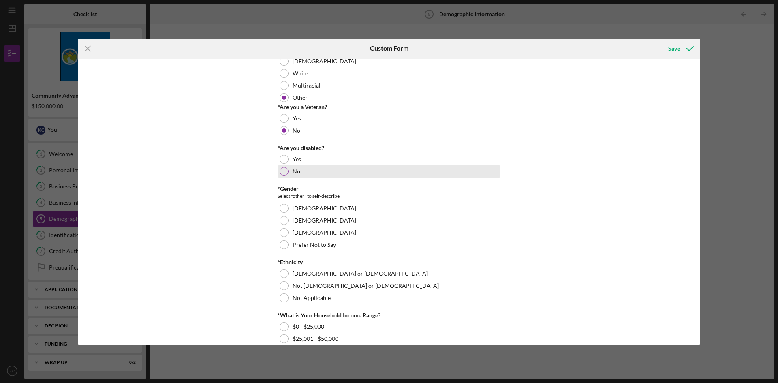
click at [284, 171] on div at bounding box center [283, 171] width 9 height 9
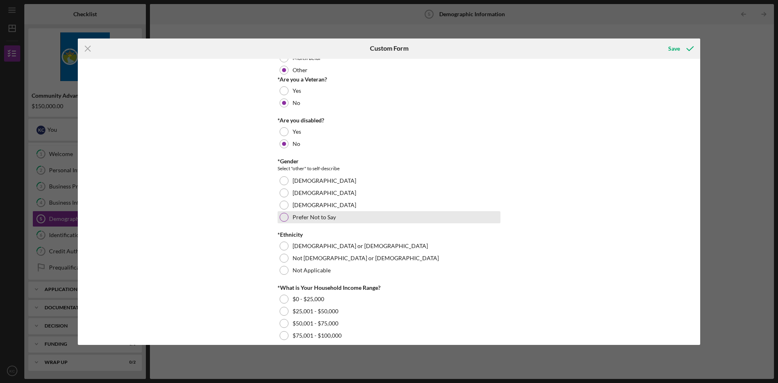
scroll to position [162, 0]
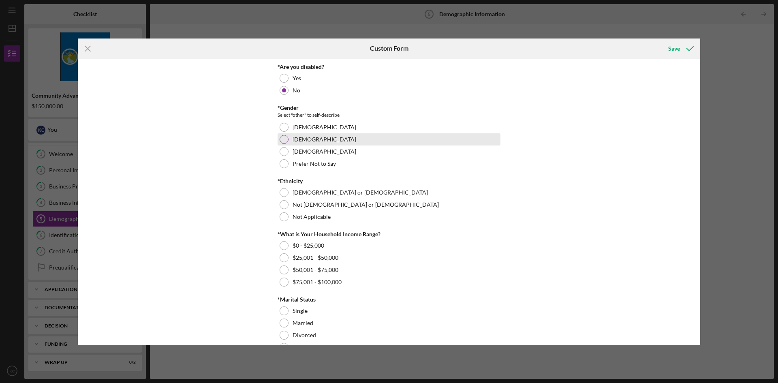
click at [280, 141] on div at bounding box center [283, 139] width 9 height 9
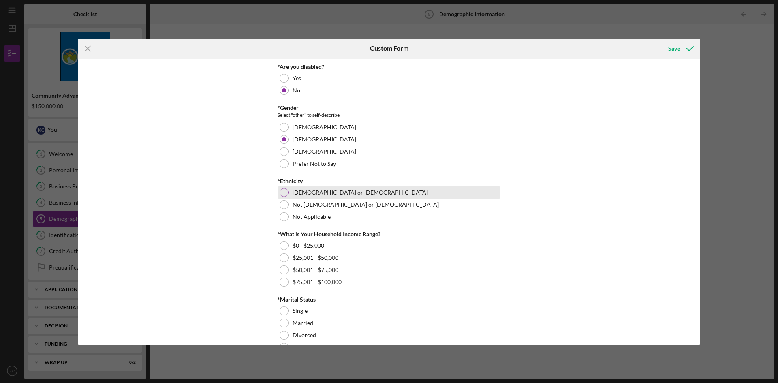
click at [285, 193] on div at bounding box center [283, 192] width 9 height 9
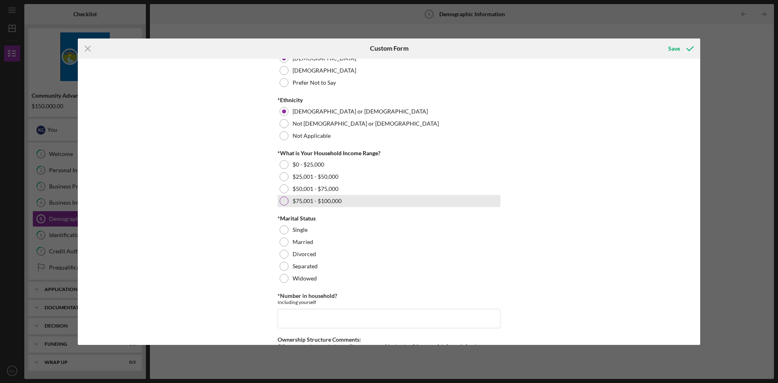
click at [285, 203] on div at bounding box center [283, 200] width 9 height 9
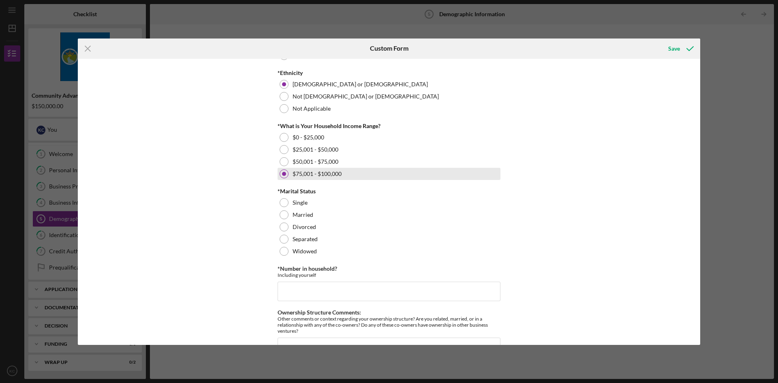
scroll to position [316, 0]
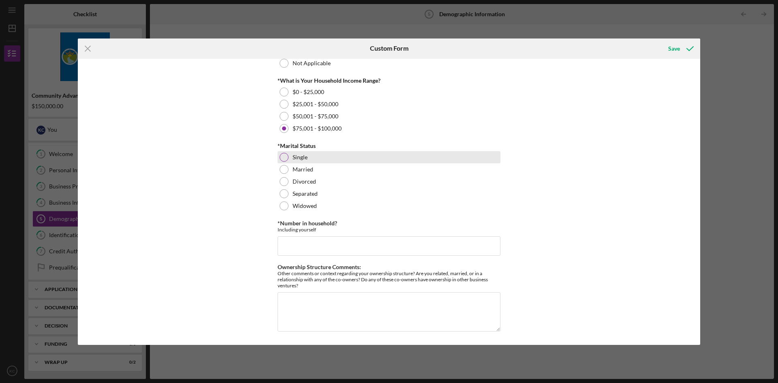
click at [286, 158] on div at bounding box center [283, 157] width 9 height 9
click at [346, 245] on input "*Number in household?" at bounding box center [388, 245] width 223 height 19
type input "1"
click at [334, 297] on textarea "Ownership Structure Comments:" at bounding box center [388, 311] width 223 height 39
click at [674, 47] on div "Save" at bounding box center [674, 49] width 12 height 16
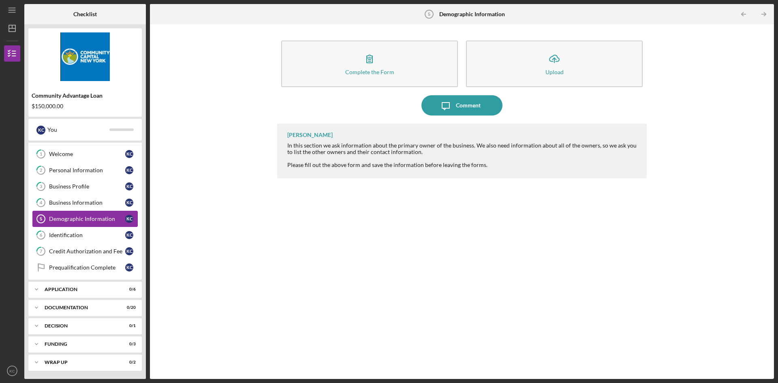
click at [68, 215] on link "Demographic Information 5 Demographic Information K C" at bounding box center [84, 219] width 105 height 16
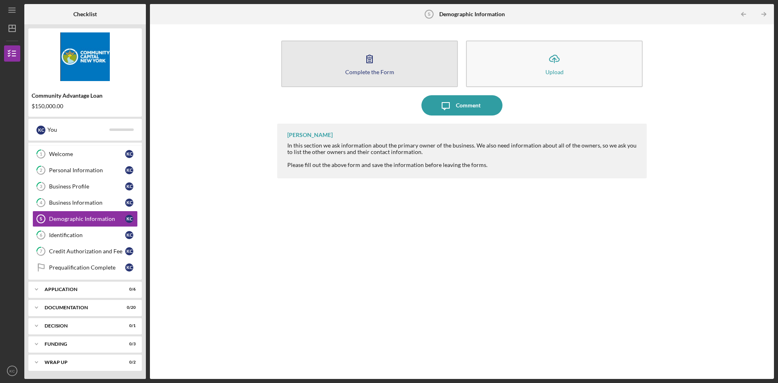
click at [376, 63] on icon "button" at bounding box center [369, 59] width 20 height 20
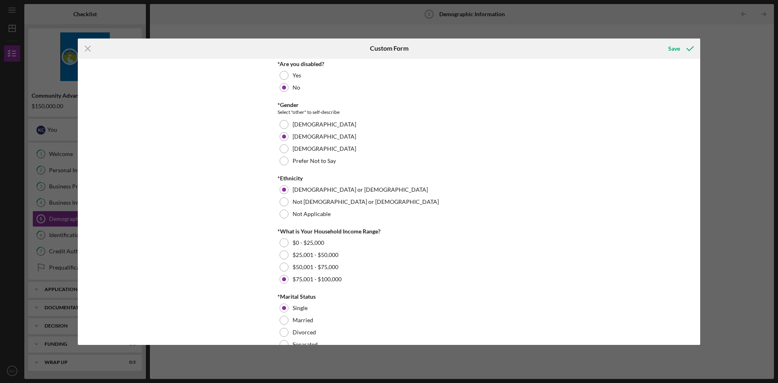
scroll to position [316, 0]
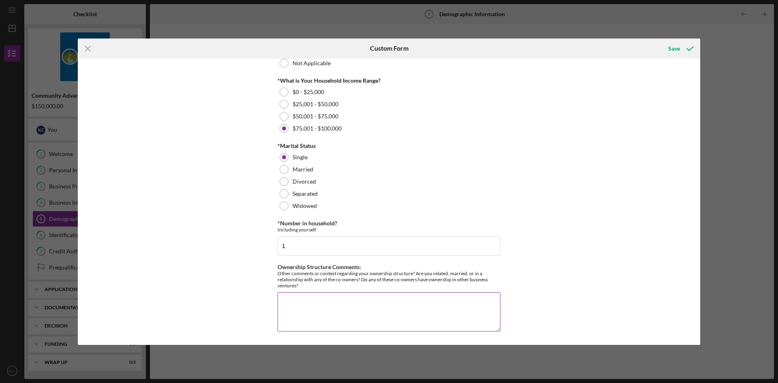
click at [464, 299] on textarea "Ownership Structure Comments:" at bounding box center [388, 311] width 223 height 39
type textarea "N/A"
click at [678, 47] on div "Save" at bounding box center [674, 49] width 12 height 16
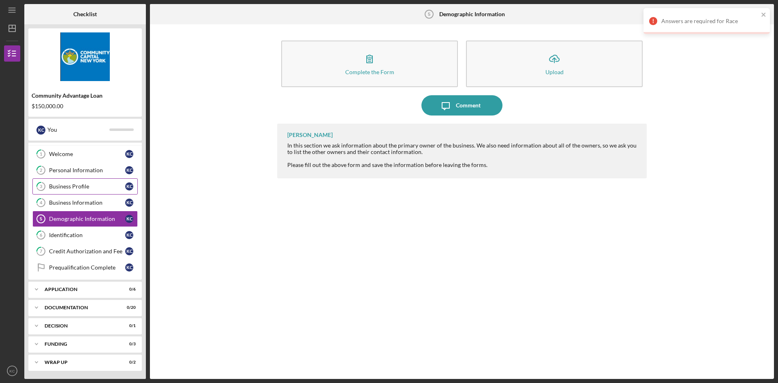
click at [98, 184] on div "Business Profile" at bounding box center [87, 186] width 76 height 6
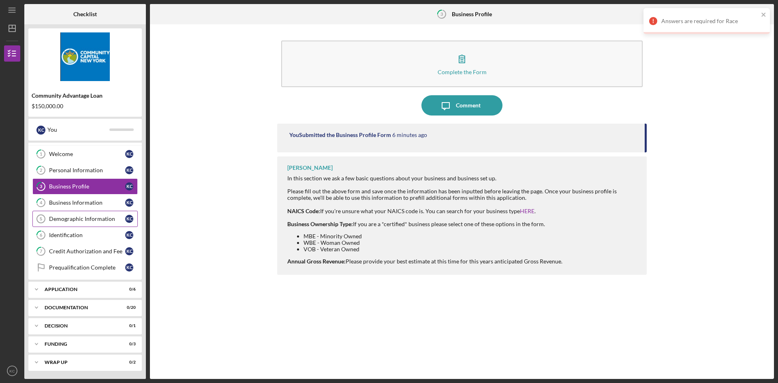
click at [75, 220] on div "Demographic Information" at bounding box center [87, 218] width 76 height 6
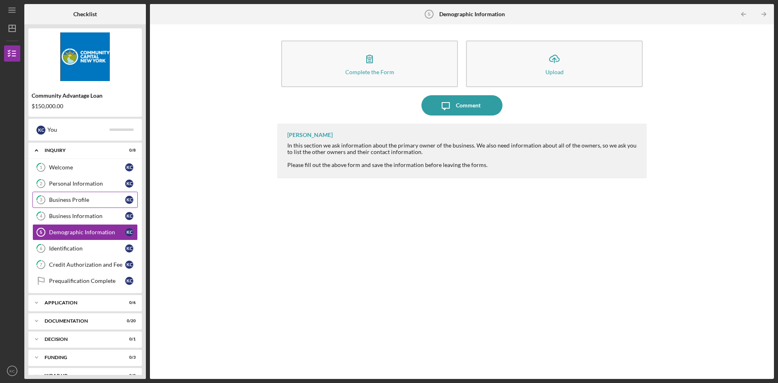
scroll to position [13, 0]
